Goal: Task Accomplishment & Management: Manage account settings

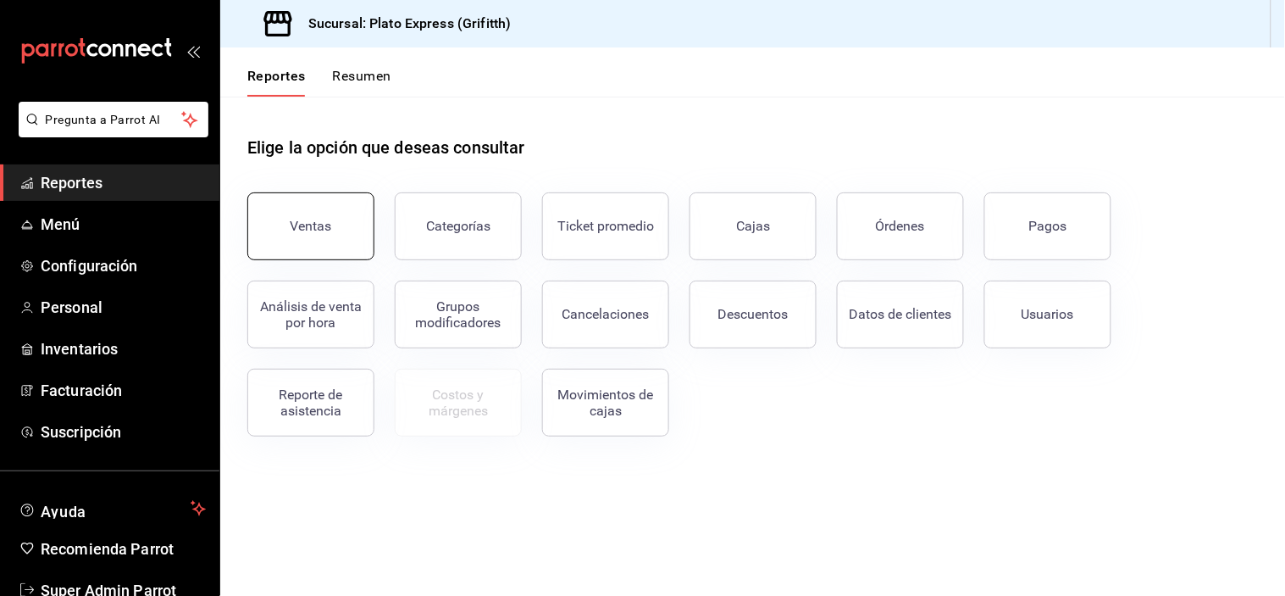
click at [341, 219] on button "Ventas" at bounding box center [310, 226] width 127 height 68
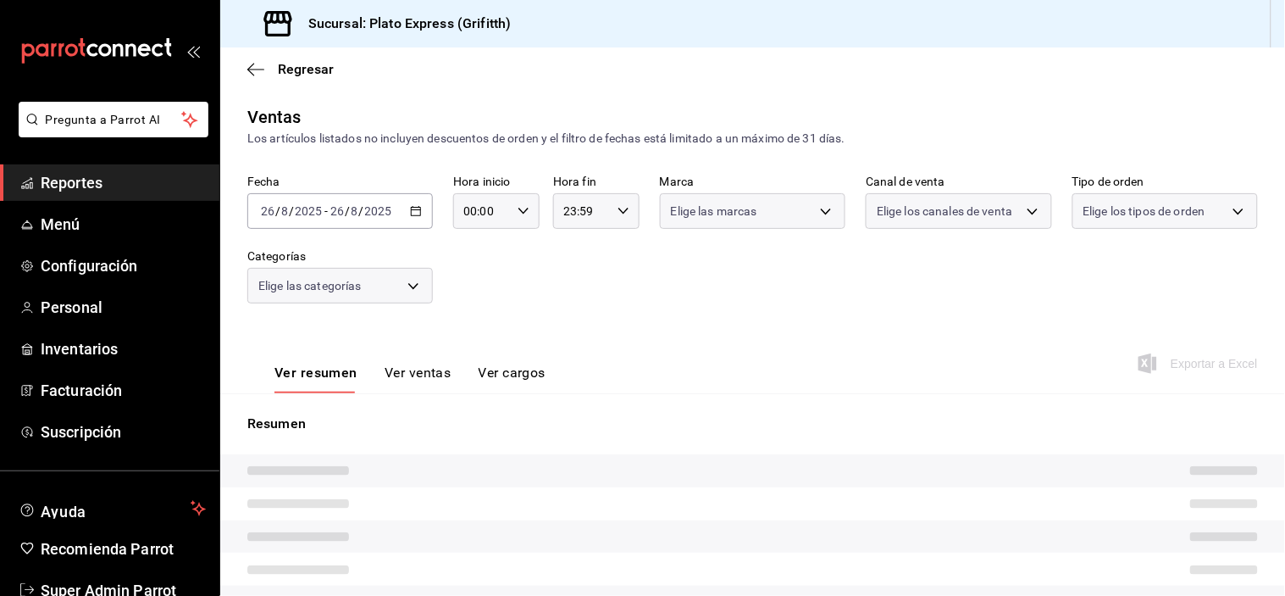
type input "09:31"
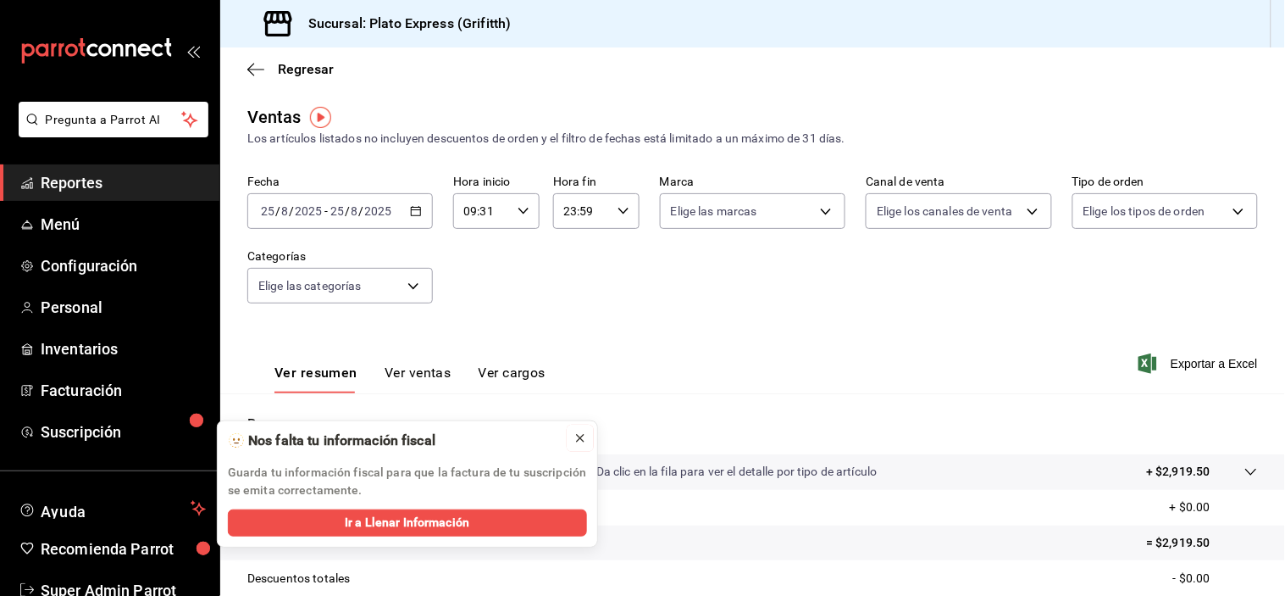
click at [583, 435] on icon at bounding box center [581, 438] width 14 height 14
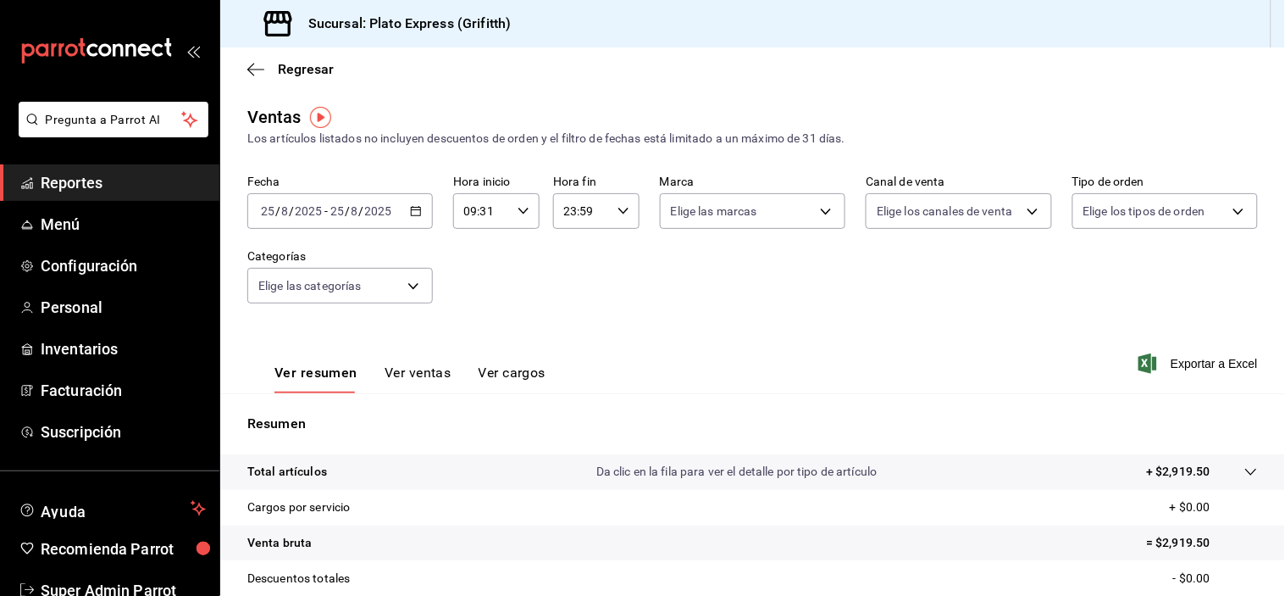
click at [493, 220] on input "09:31" at bounding box center [482, 211] width 58 height 34
click at [513, 308] on button "33" at bounding box center [514, 291] width 36 height 34
click at [513, 278] on span "39" at bounding box center [514, 271] width 15 height 14
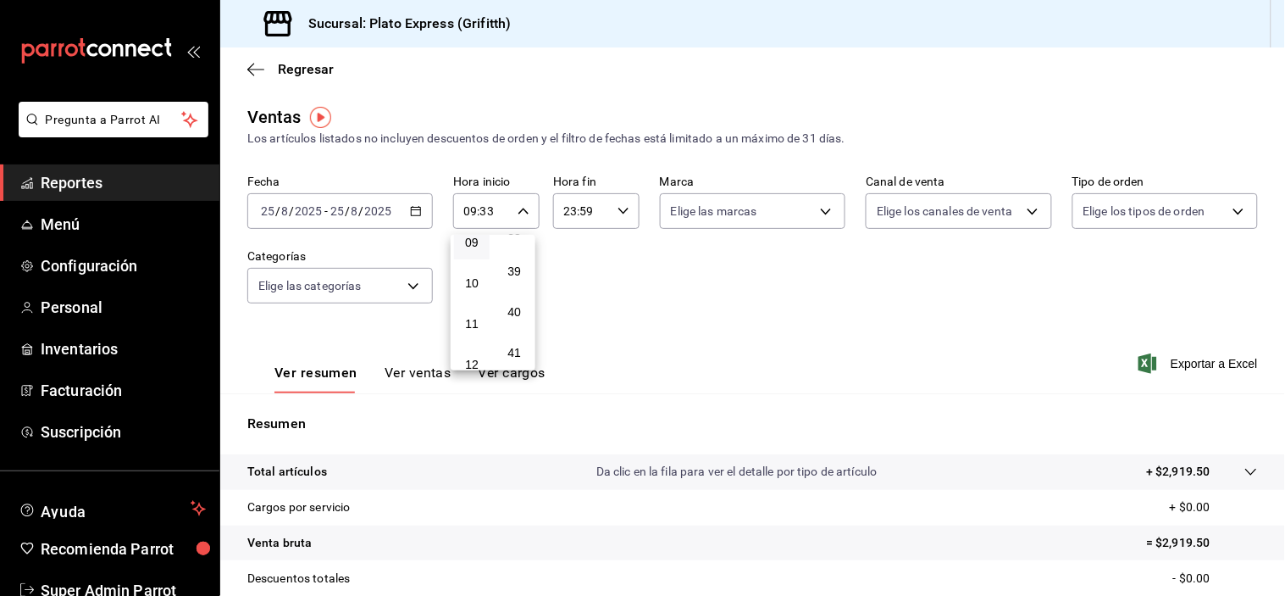
type input "09:39"
click at [648, 302] on div at bounding box center [642, 298] width 1285 height 596
click at [520, 213] on \(Stroke\) "button" at bounding box center [523, 211] width 10 height 6
click at [413, 220] on div at bounding box center [642, 298] width 1285 height 596
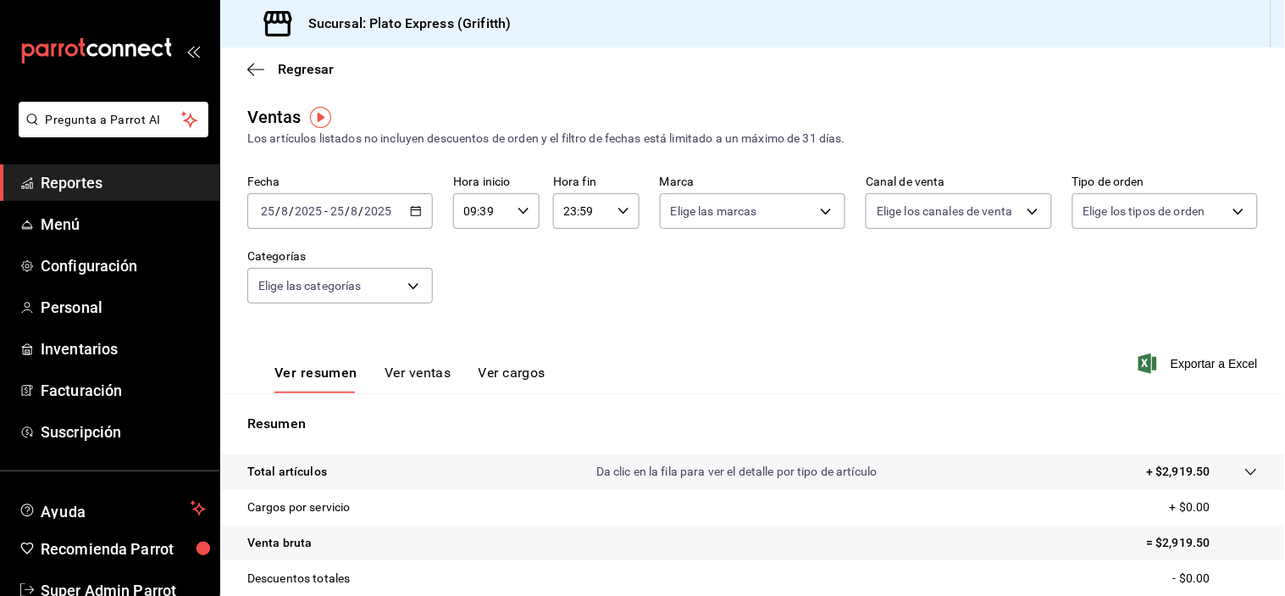
click at [413, 213] on icon "button" at bounding box center [416, 211] width 12 height 12
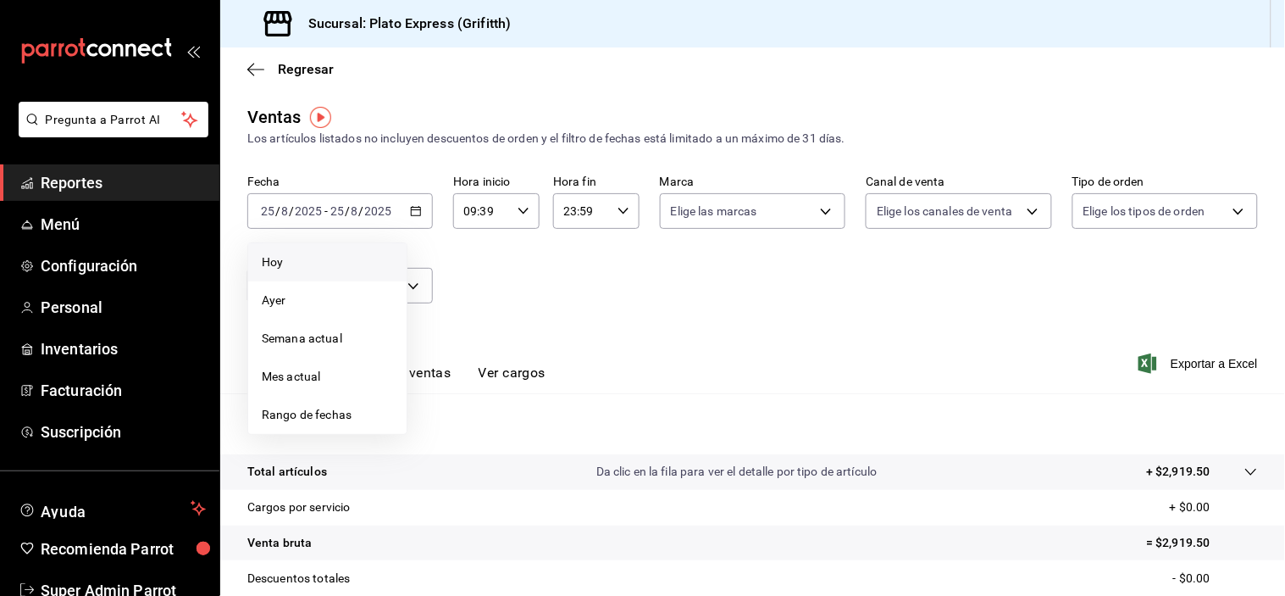
click at [350, 266] on span "Hoy" at bounding box center [327, 262] width 131 height 18
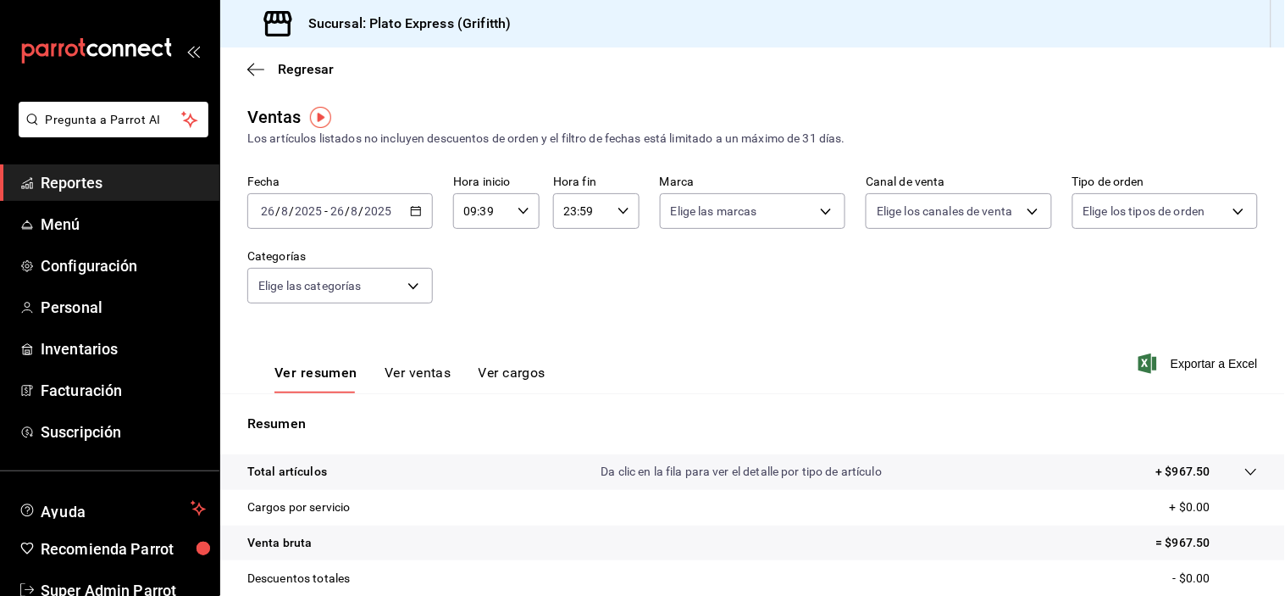
click at [521, 223] on div "09:39 Hora inicio" at bounding box center [496, 211] width 86 height 36
click at [513, 204] on span "39" at bounding box center [514, 198] width 15 height 14
click at [591, 306] on div at bounding box center [642, 298] width 1285 height 596
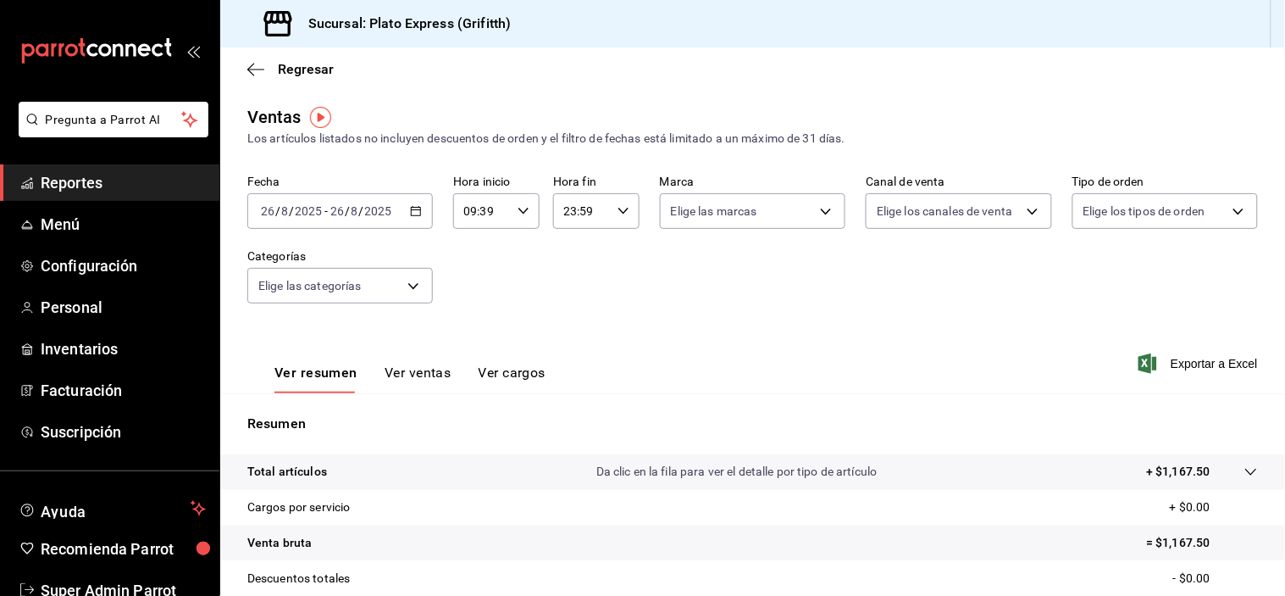
click at [439, 369] on button "Ver ventas" at bounding box center [418, 378] width 67 height 29
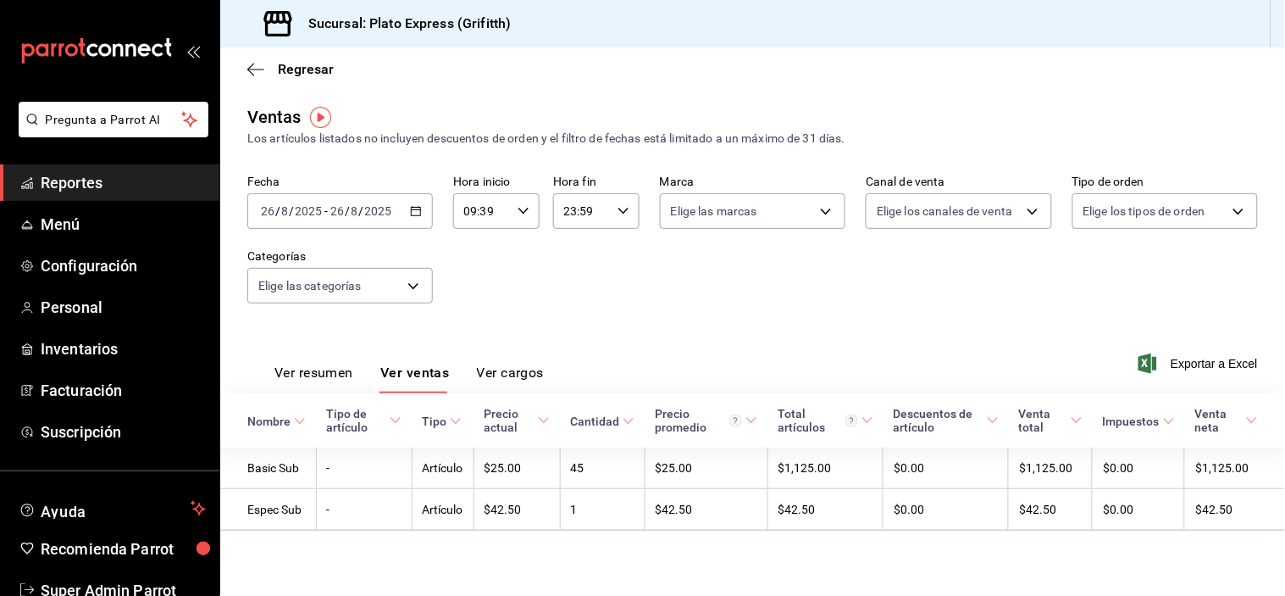
click at [335, 386] on button "Ver resumen" at bounding box center [313, 378] width 79 height 29
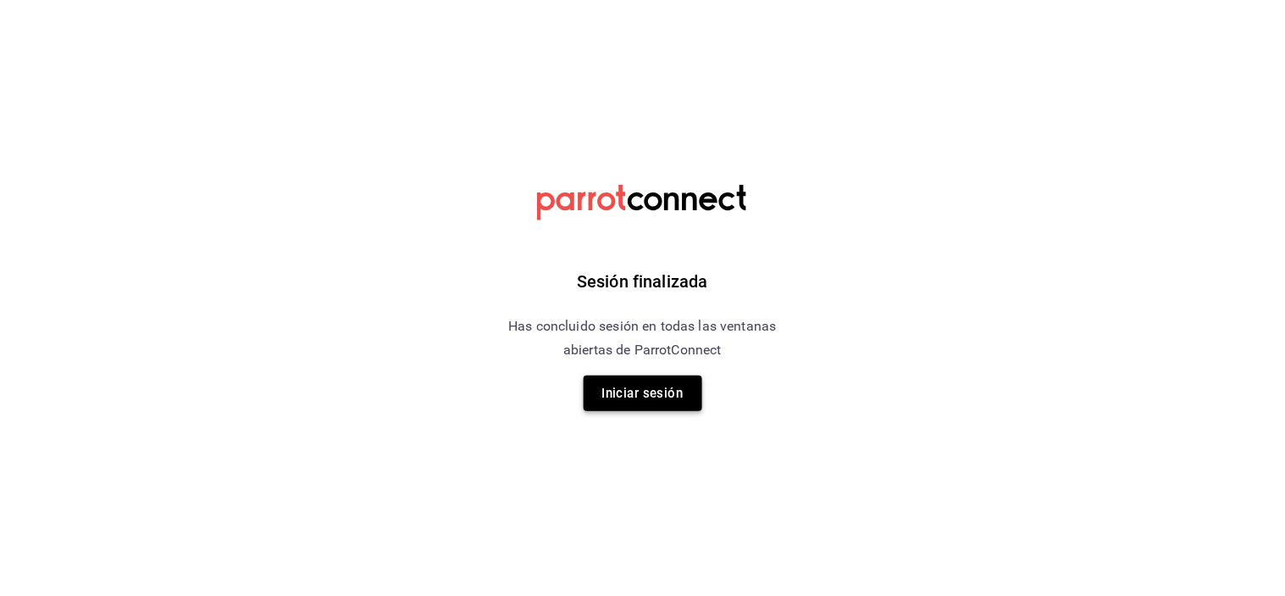
click at [658, 383] on button "Iniciar sesión" at bounding box center [643, 393] width 119 height 36
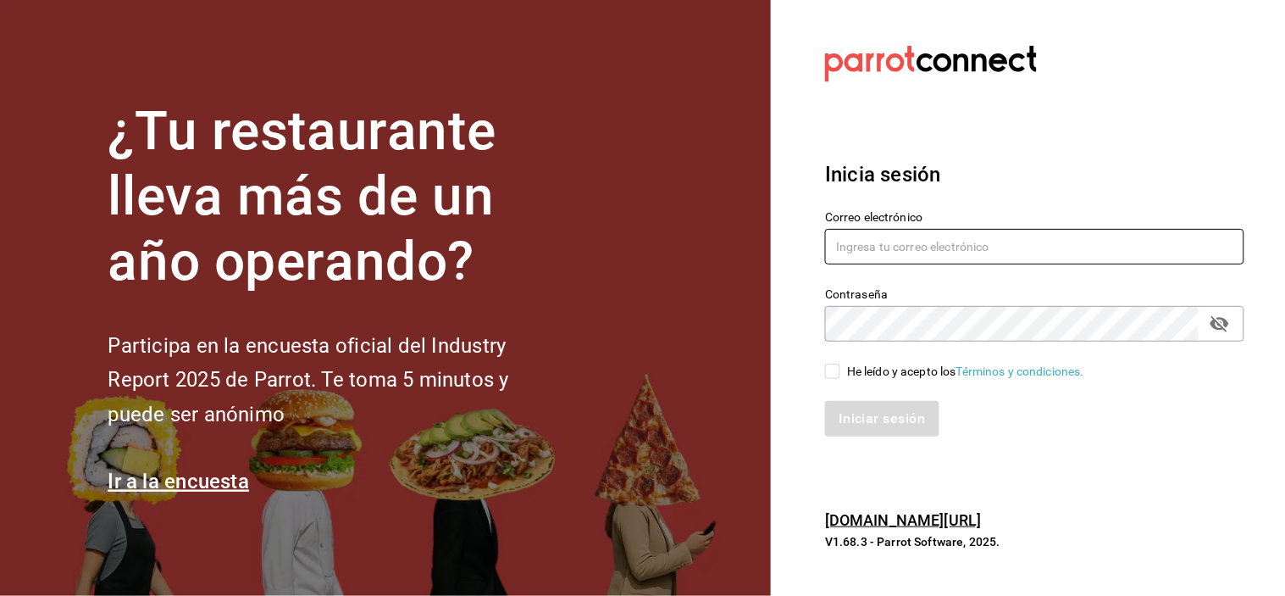
type input "[PERSON_NAME][EMAIL_ADDRESS][DOMAIN_NAME]"
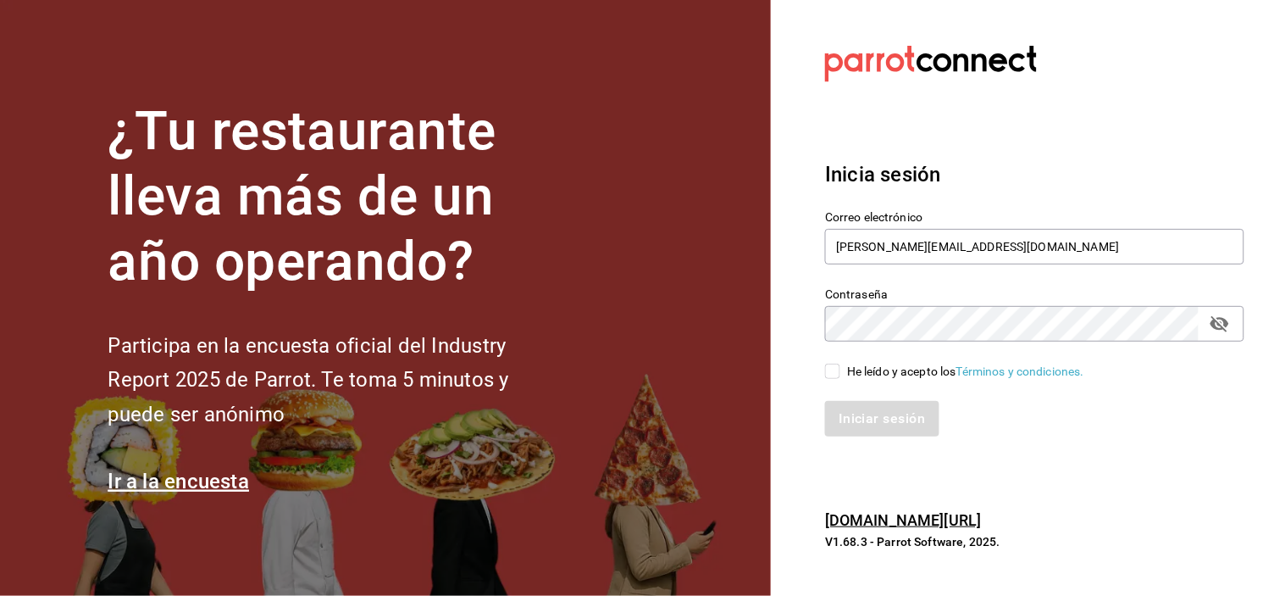
click at [834, 374] on input "He leído y acepto los Términos y condiciones." at bounding box center [832, 370] width 15 height 15
checkbox input "true"
click at [868, 415] on button "Iniciar sesión" at bounding box center [882, 419] width 115 height 36
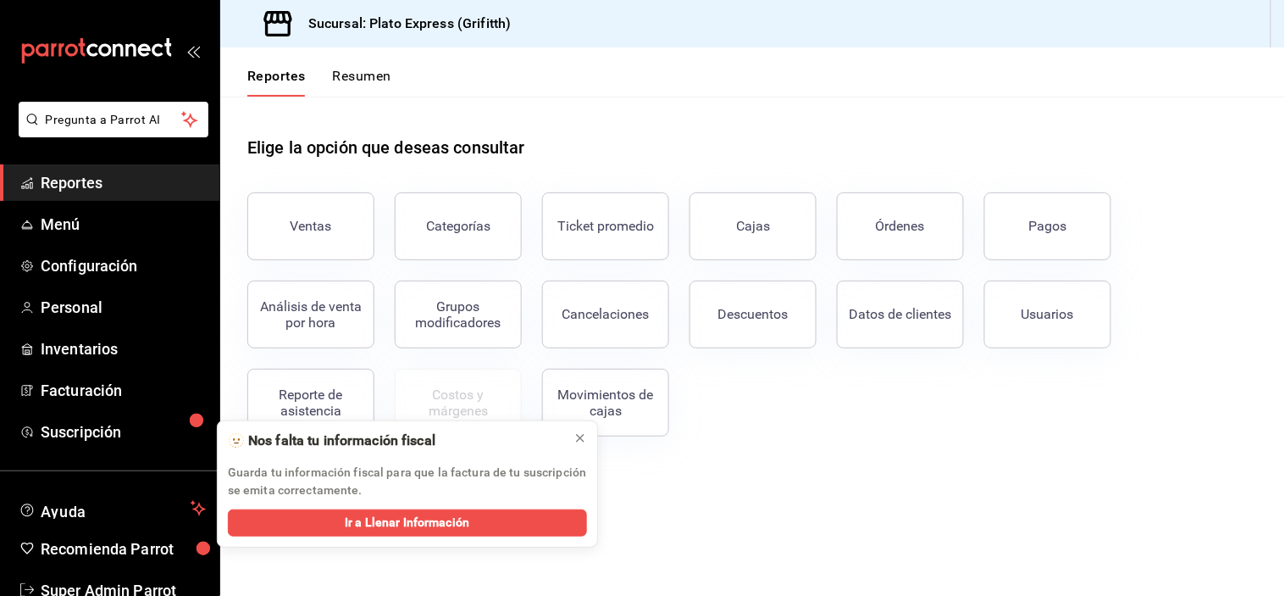
click at [187, 44] on icon "open_drawer_menu" at bounding box center [193, 51] width 14 height 14
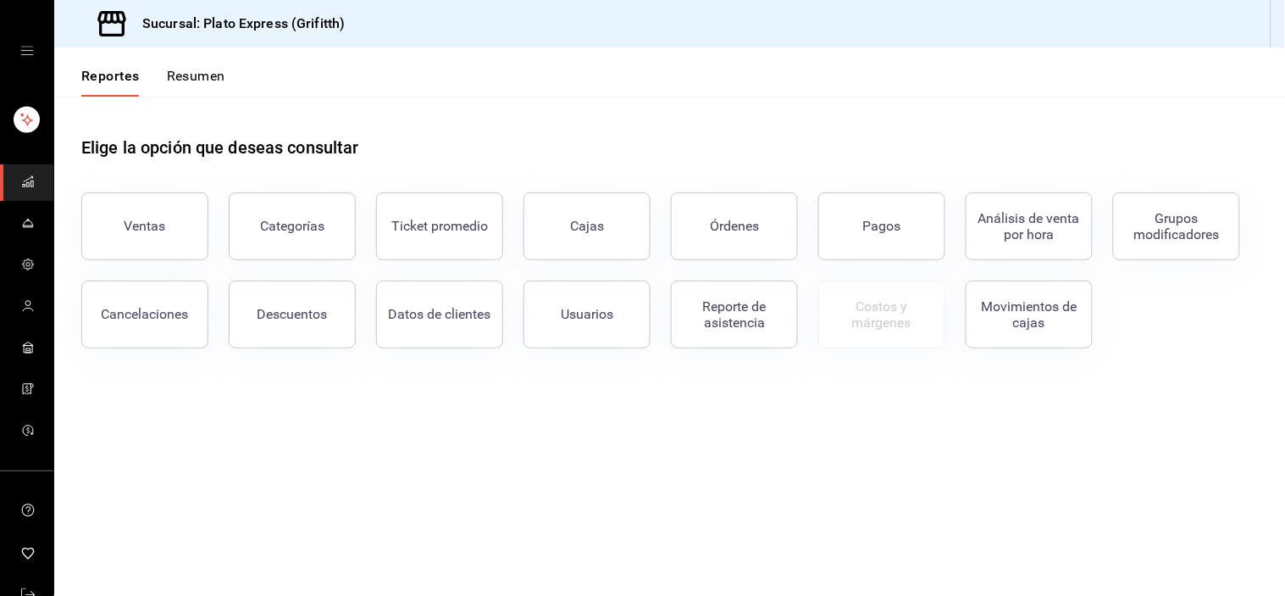
click at [11, 53] on div "mailbox folders" at bounding box center [26, 51] width 53 height 102
click at [20, 52] on icon "open drawer" at bounding box center [27, 51] width 14 height 14
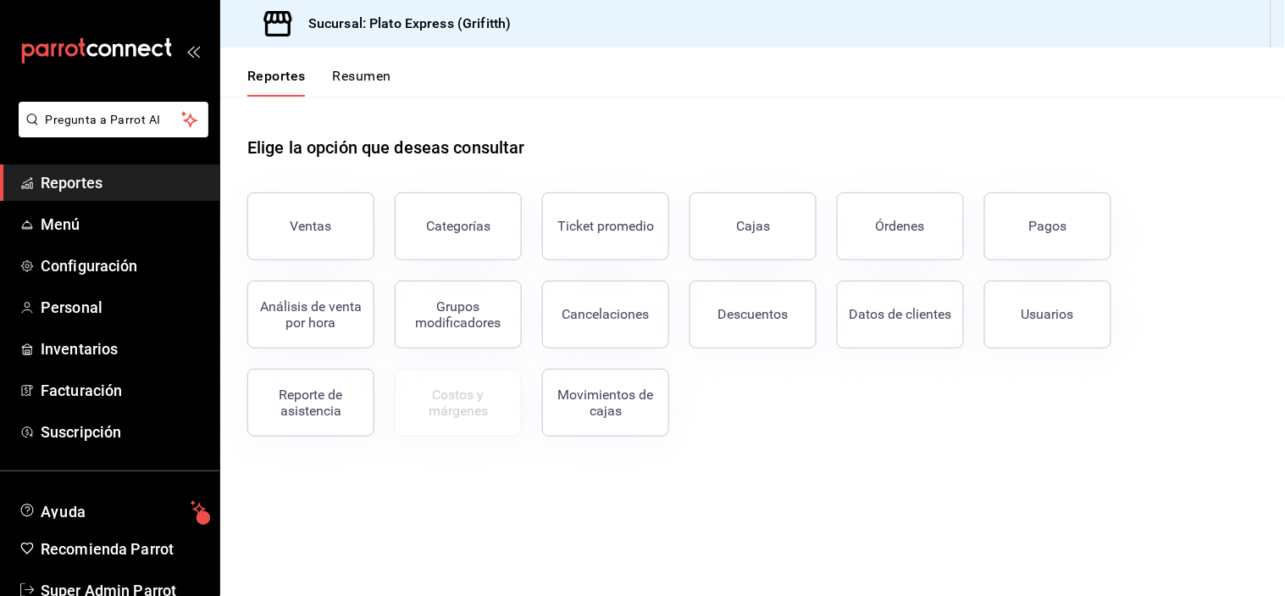
scroll to position [43, 0]
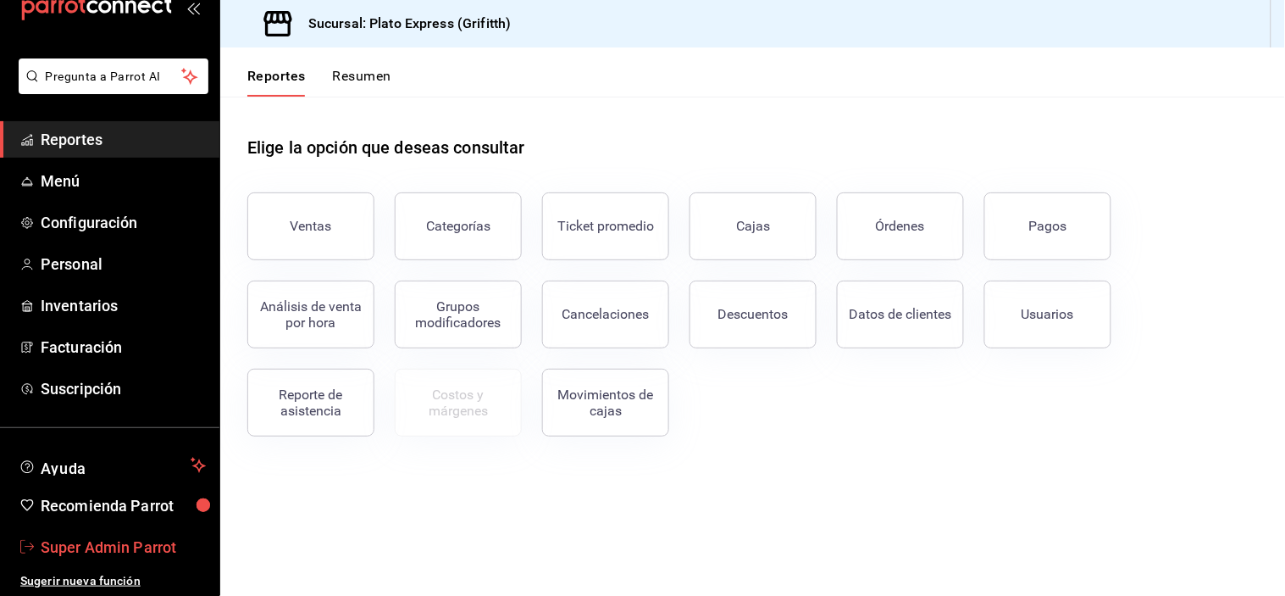
click at [116, 557] on span "Super Admin Parrot" at bounding box center [123, 546] width 165 height 23
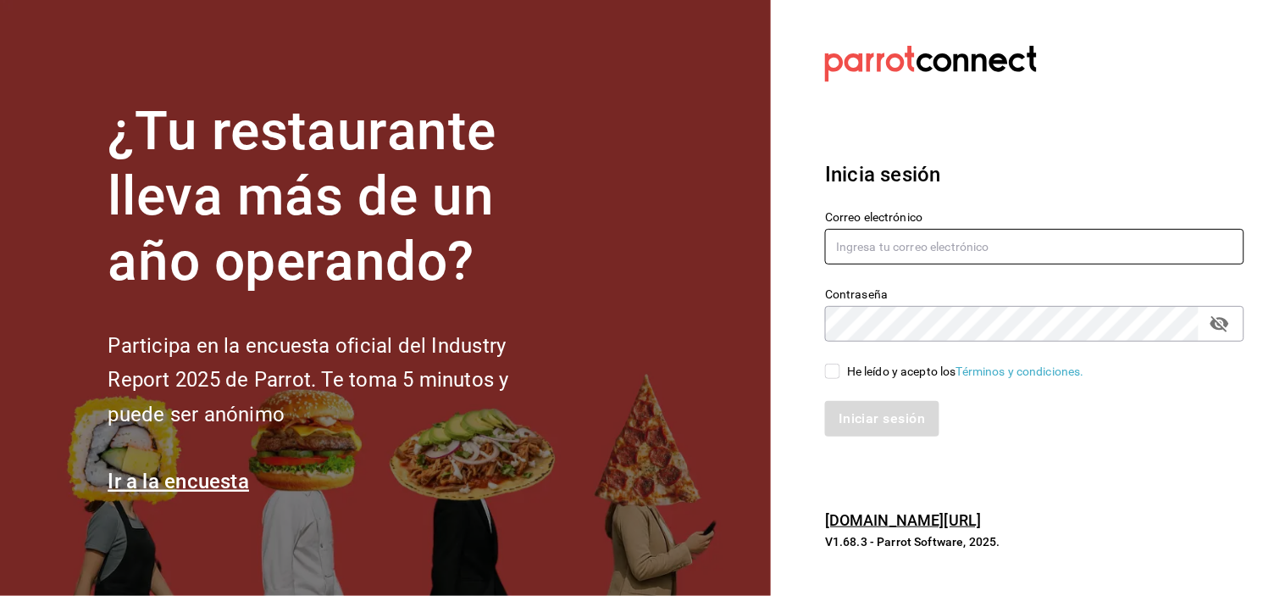
type input "[PERSON_NAME][EMAIL_ADDRESS][DOMAIN_NAME]"
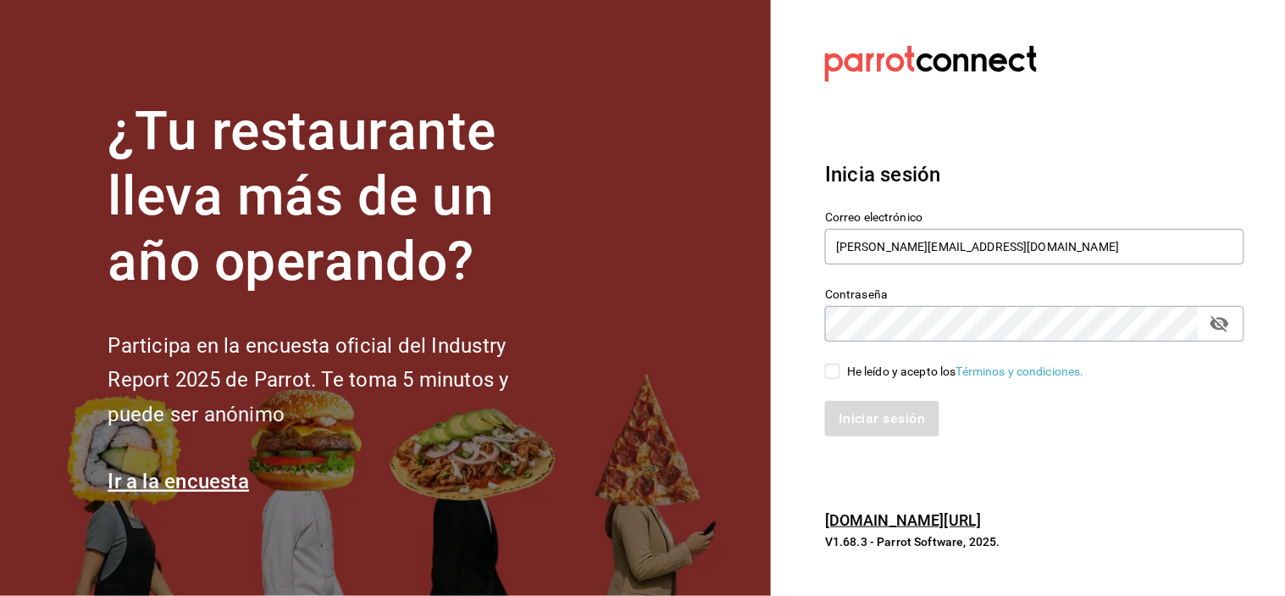
click at [1224, 320] on icon "passwordField" at bounding box center [1220, 324] width 19 height 16
